Goal: Information Seeking & Learning: Learn about a topic

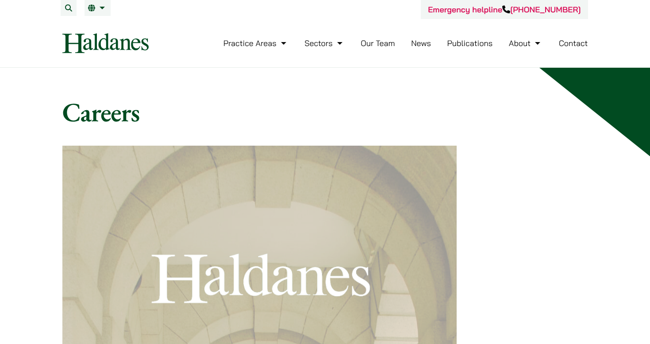
scroll to position [4, 0]
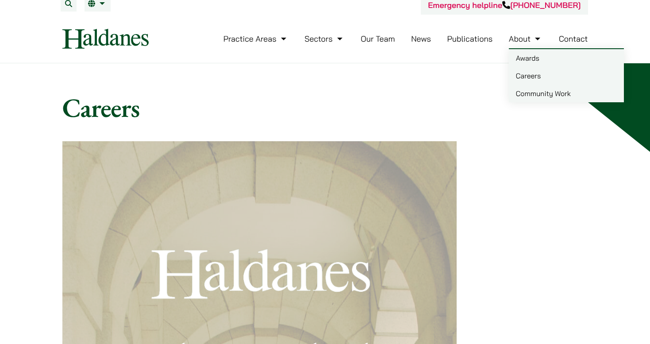
click at [578, 37] on link "Contact" at bounding box center [573, 39] width 29 height 10
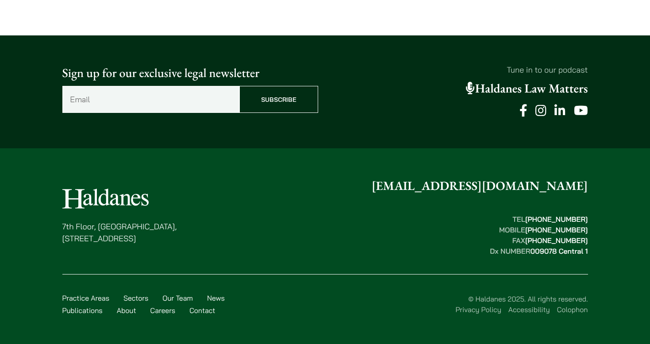
scroll to position [697, 0]
click at [161, 311] on link "Careers" at bounding box center [162, 310] width 25 height 9
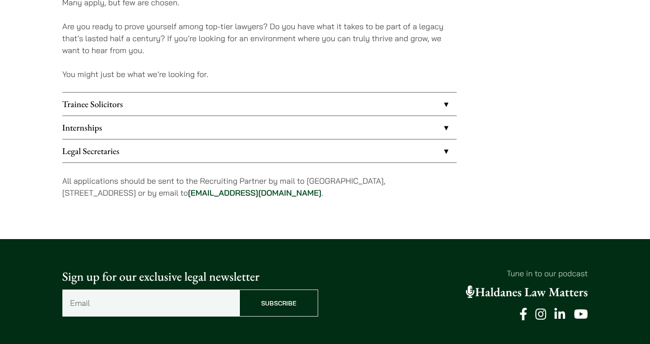
scroll to position [735, 0]
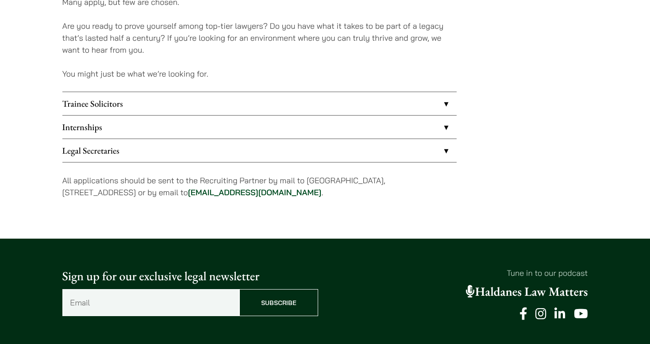
click at [444, 102] on link "Trainee Solicitors" at bounding box center [259, 103] width 394 height 23
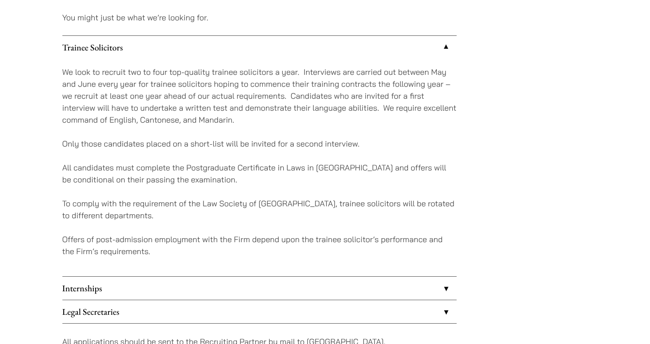
scroll to position [790, 0]
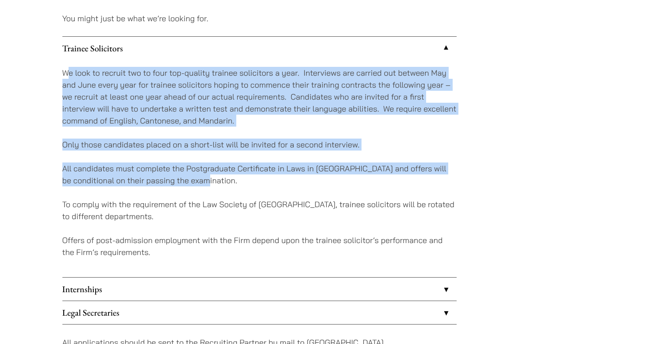
drag, startPoint x: 68, startPoint y: 71, endPoint x: 240, endPoint y: 179, distance: 203.3
click at [240, 179] on div "We look to recruit two to four top-quality trainee solicitors a year. Interview…" at bounding box center [259, 168] width 394 height 217
click at [240, 179] on p "All candidates must complete the Postgraduate Certificate in Laws in [GEOGRAPHI…" at bounding box center [259, 174] width 394 height 24
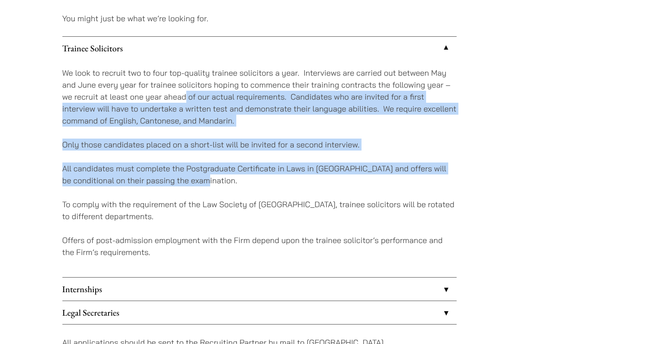
drag, startPoint x: 240, startPoint y: 179, endPoint x: 184, endPoint y: 96, distance: 100.1
click at [184, 96] on div "We look to recruit two to four top-quality trainee solicitors a year. Interview…" at bounding box center [259, 168] width 394 height 217
click at [184, 96] on p "We look to recruit two to four top-quality trainee solicitors a year. Interview…" at bounding box center [259, 97] width 394 height 60
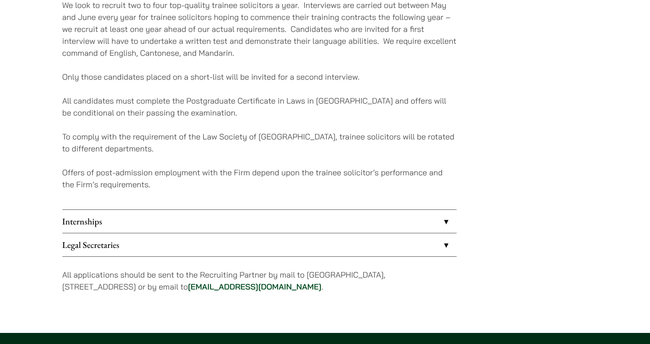
scroll to position [858, 0]
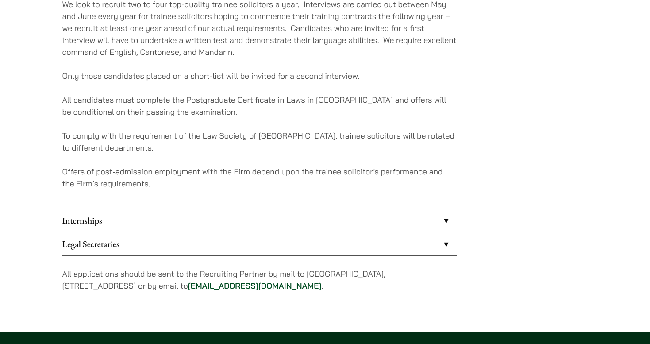
click at [233, 245] on link "Legal Secretaries" at bounding box center [259, 243] width 394 height 23
